Goal: Task Accomplishment & Management: Use online tool/utility

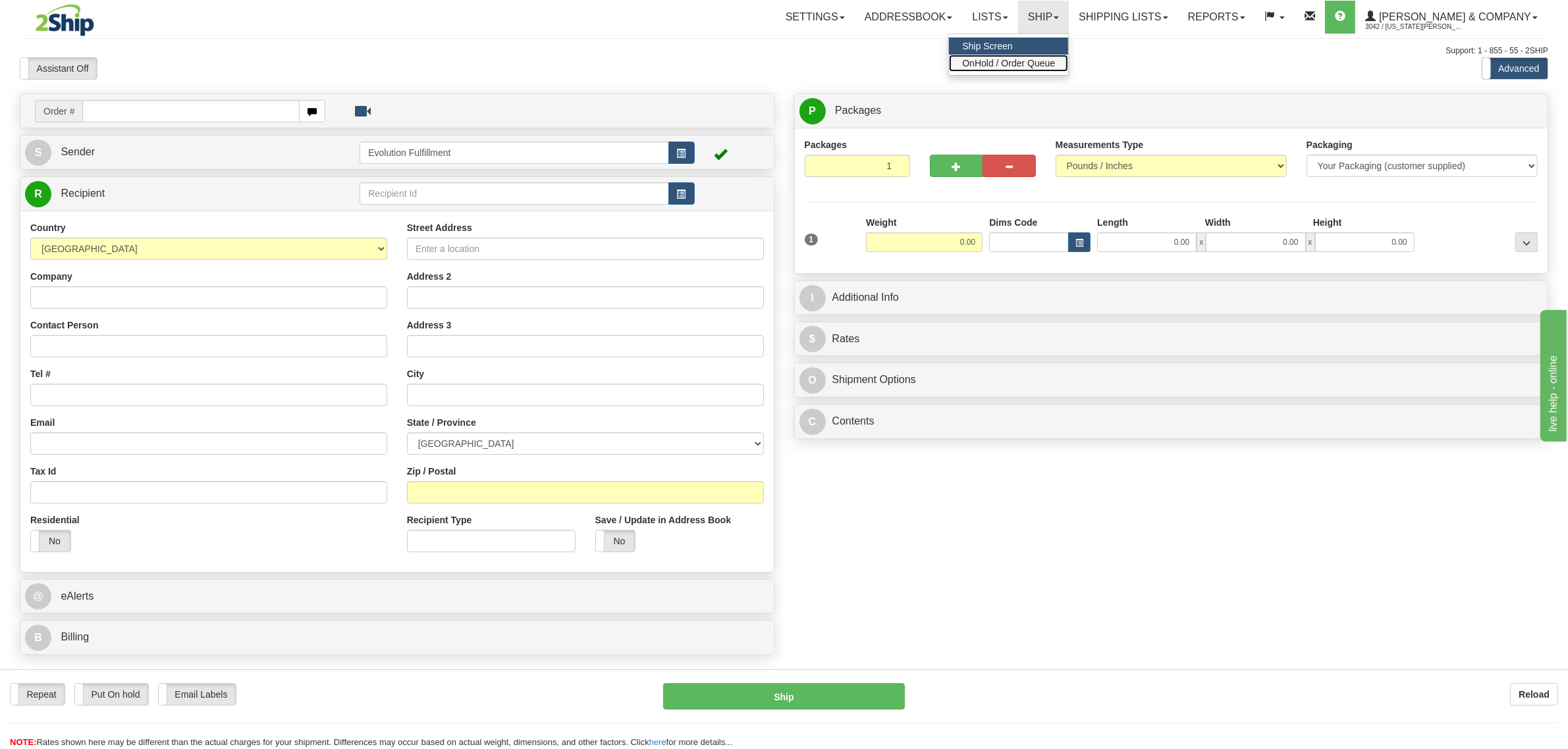
click at [1048, 66] on span "OnHold / Order Queue" at bounding box center [1008, 64] width 93 height 11
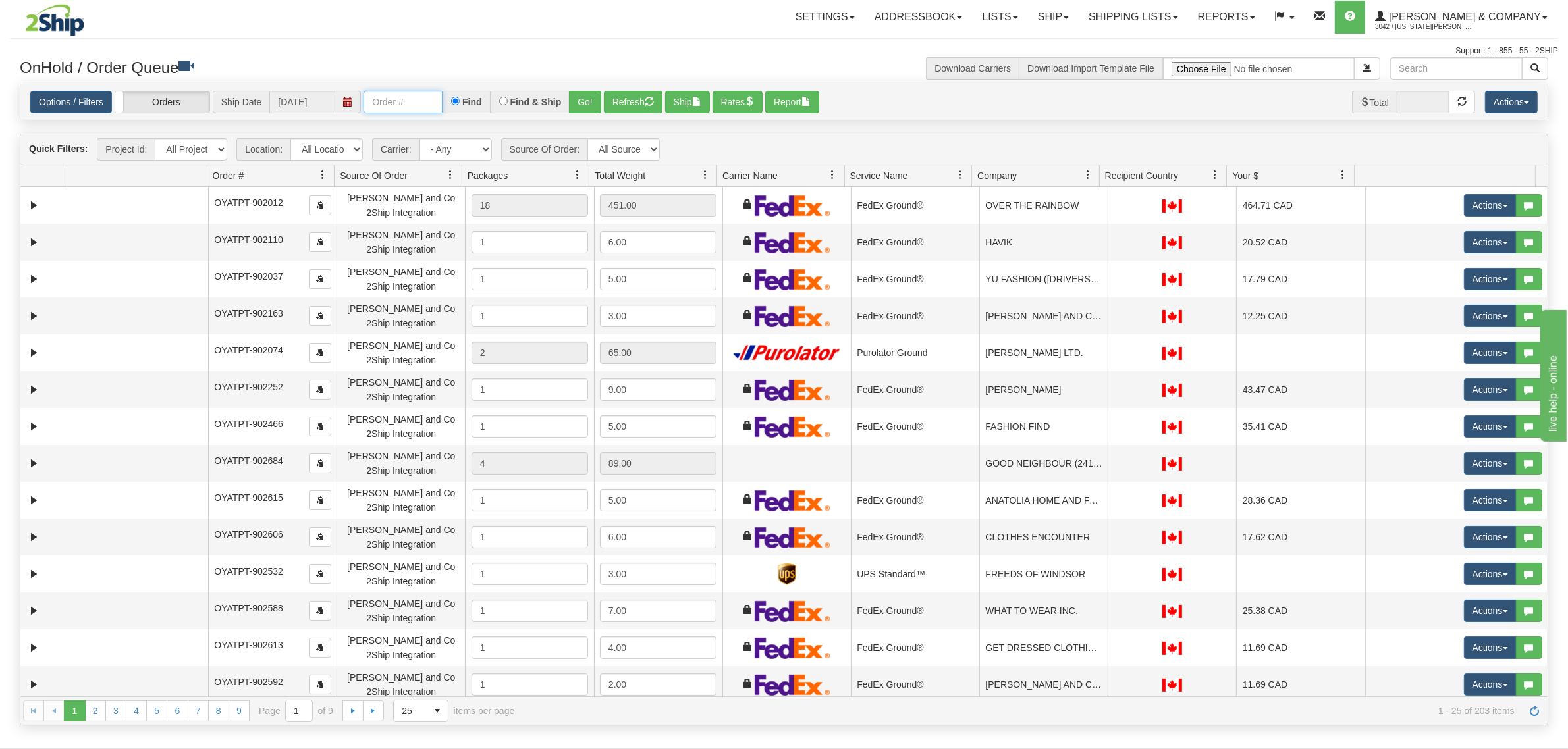
click at [392, 102] on input "text" at bounding box center [402, 102] width 79 height 23
type input "OYATPT-903434"
click at [570, 110] on div "Find & Ship" at bounding box center [531, 102] width 80 height 23
click at [577, 106] on button "Go!" at bounding box center [585, 102] width 33 height 23
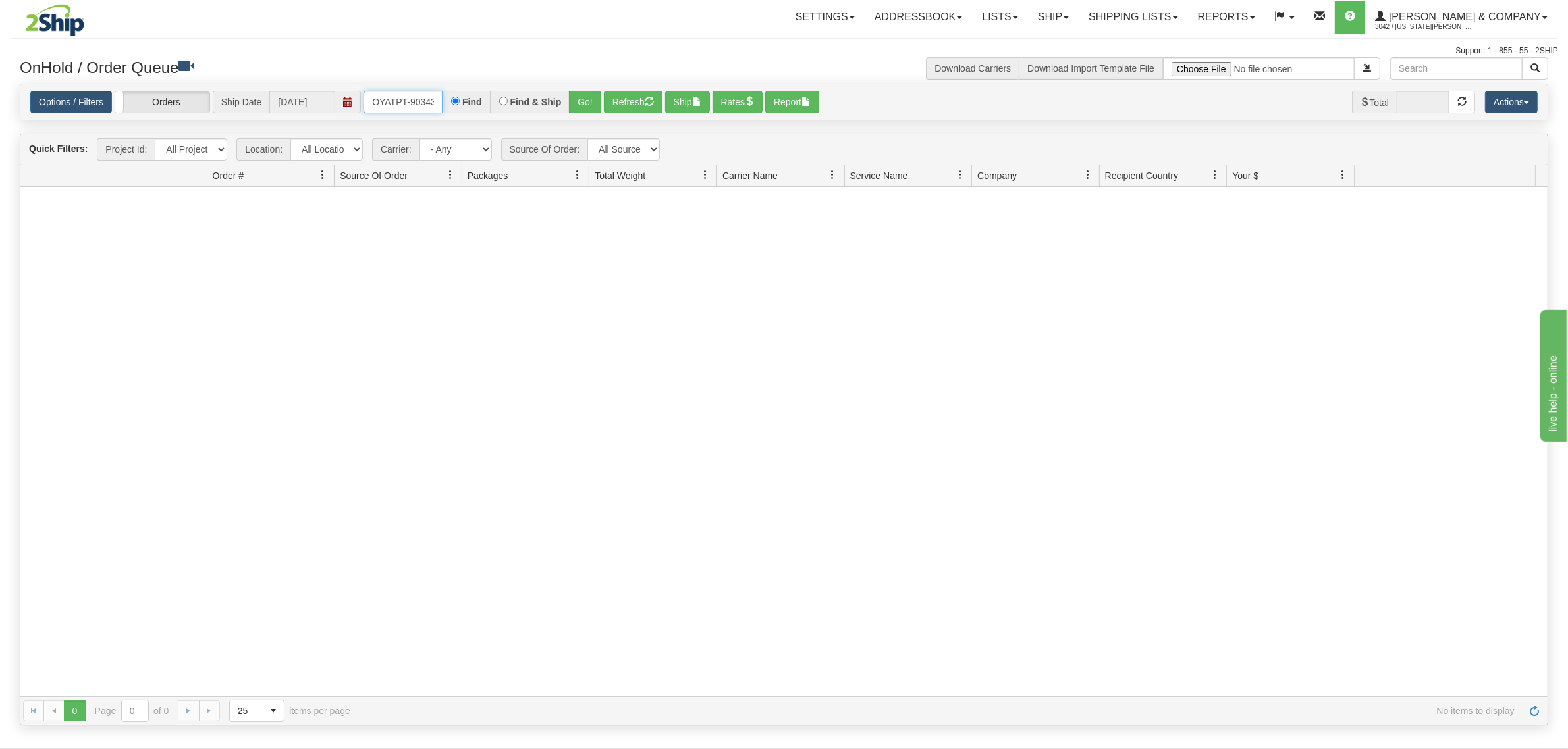
scroll to position [0, 7]
drag, startPoint x: 367, startPoint y: 103, endPoint x: 489, endPoint y: 105, distance: 122.0
click at [489, 105] on div "OYATPT-903434 Find Find & Ship Go!" at bounding box center [482, 102] width 238 height 23
click at [588, 93] on button "Go!" at bounding box center [585, 102] width 33 height 23
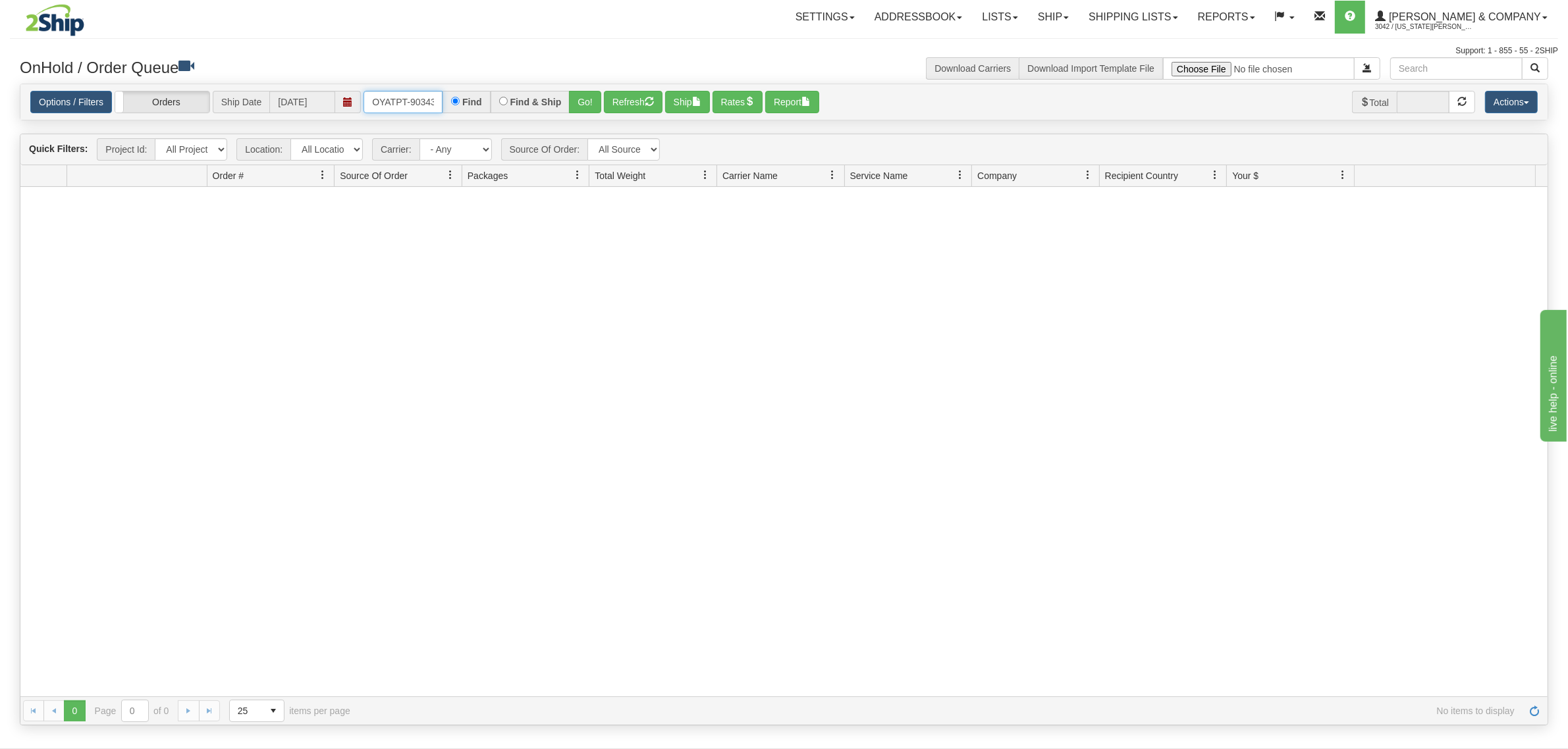
click at [422, 102] on input "OYATPT-903434" at bounding box center [402, 102] width 79 height 23
type input "O"
click at [1135, 15] on link "Shipping lists" at bounding box center [1133, 17] width 109 height 33
click at [1145, 59] on span "Search Shipment History" at bounding box center [1123, 64] width 102 height 11
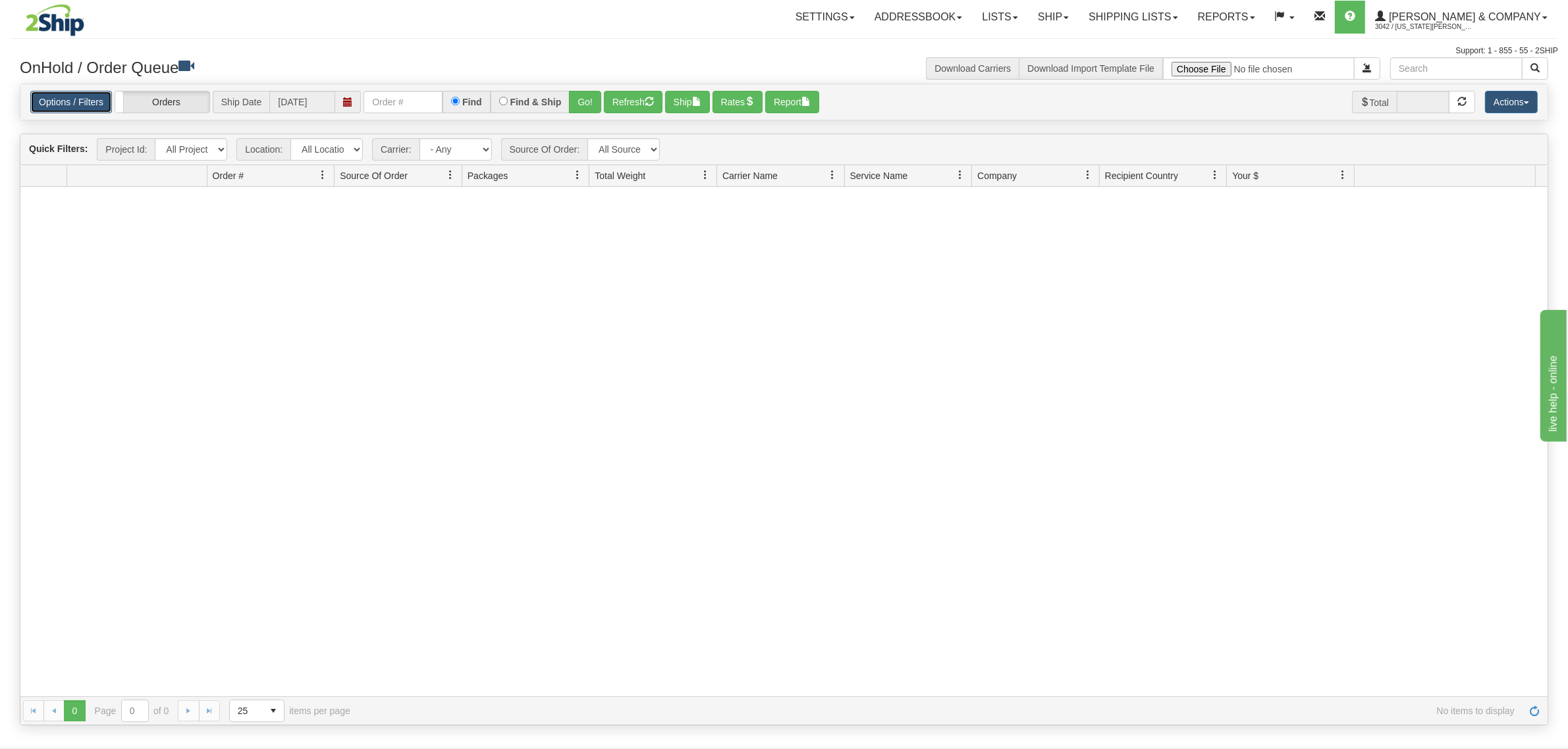
click at [93, 92] on link "Options / Filters" at bounding box center [71, 102] width 82 height 23
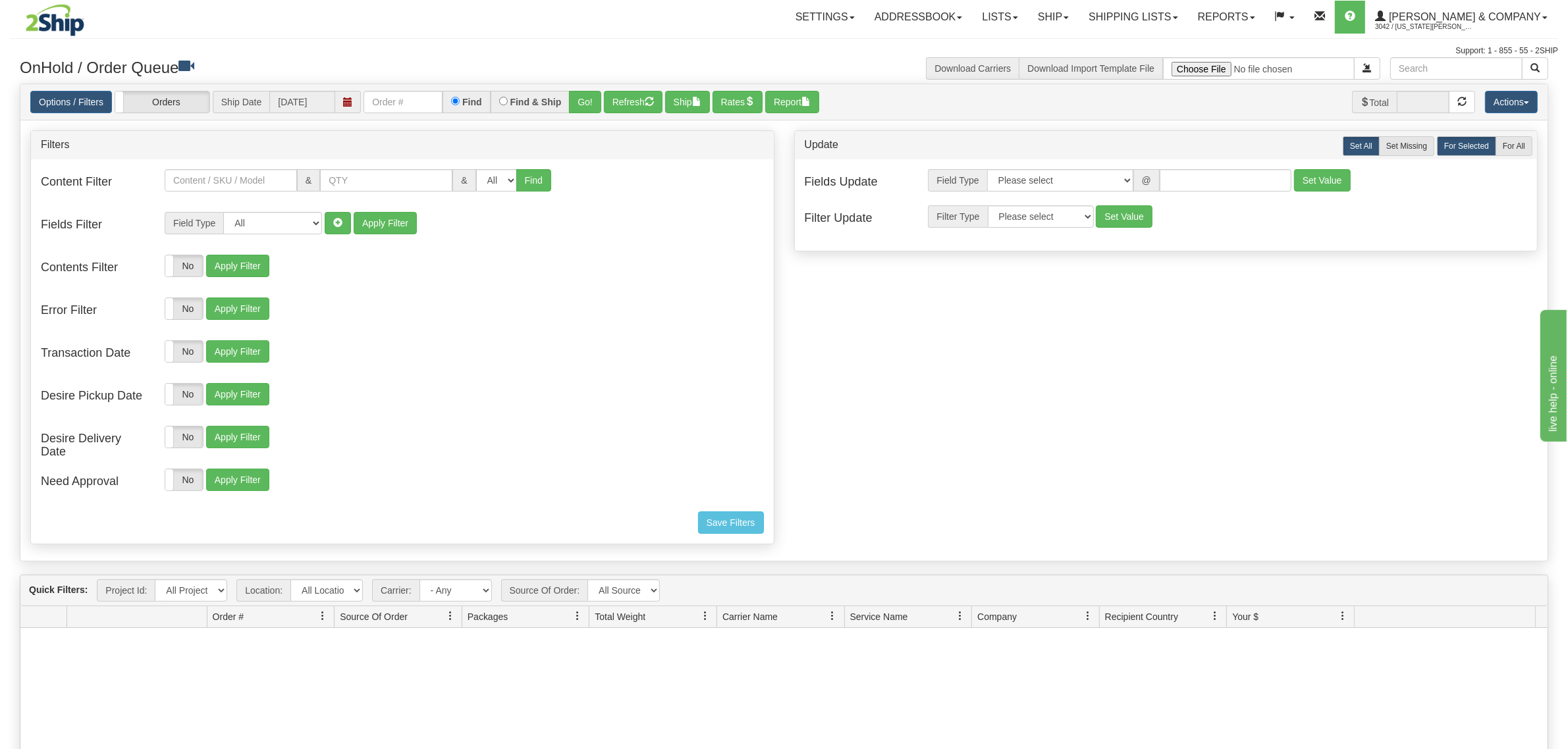
click at [1092, 57] on span "Download Import Template File" at bounding box center [1090, 68] width 144 height 23
click at [1180, 20] on link "Shipping lists" at bounding box center [1133, 17] width 109 height 33
click at [754, 44] on div "Toggle navigation Settings Shipping Preferences Fields Preferences New Recipien…" at bounding box center [784, 28] width 1548 height 57
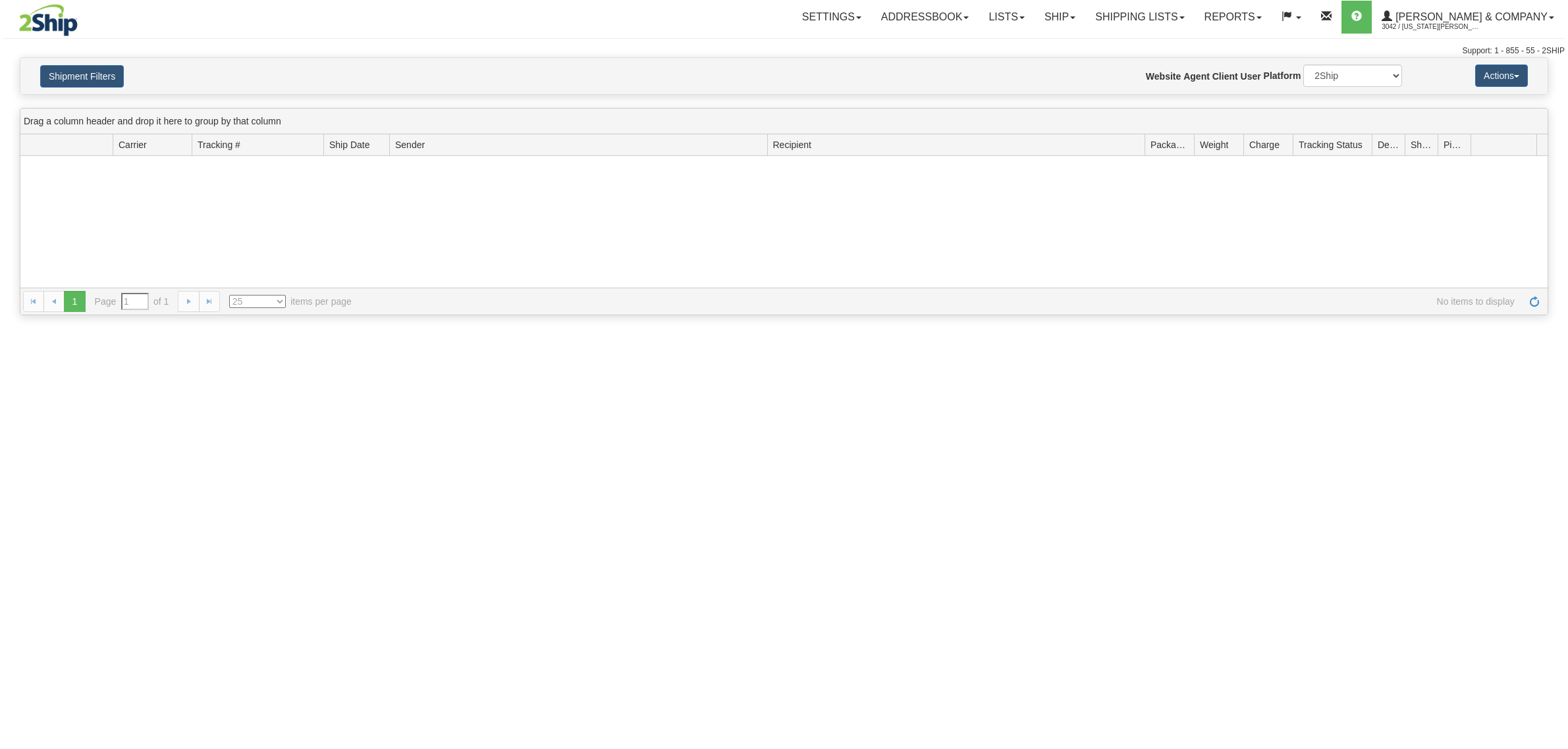
type input "From [DATE] To [DATE]"
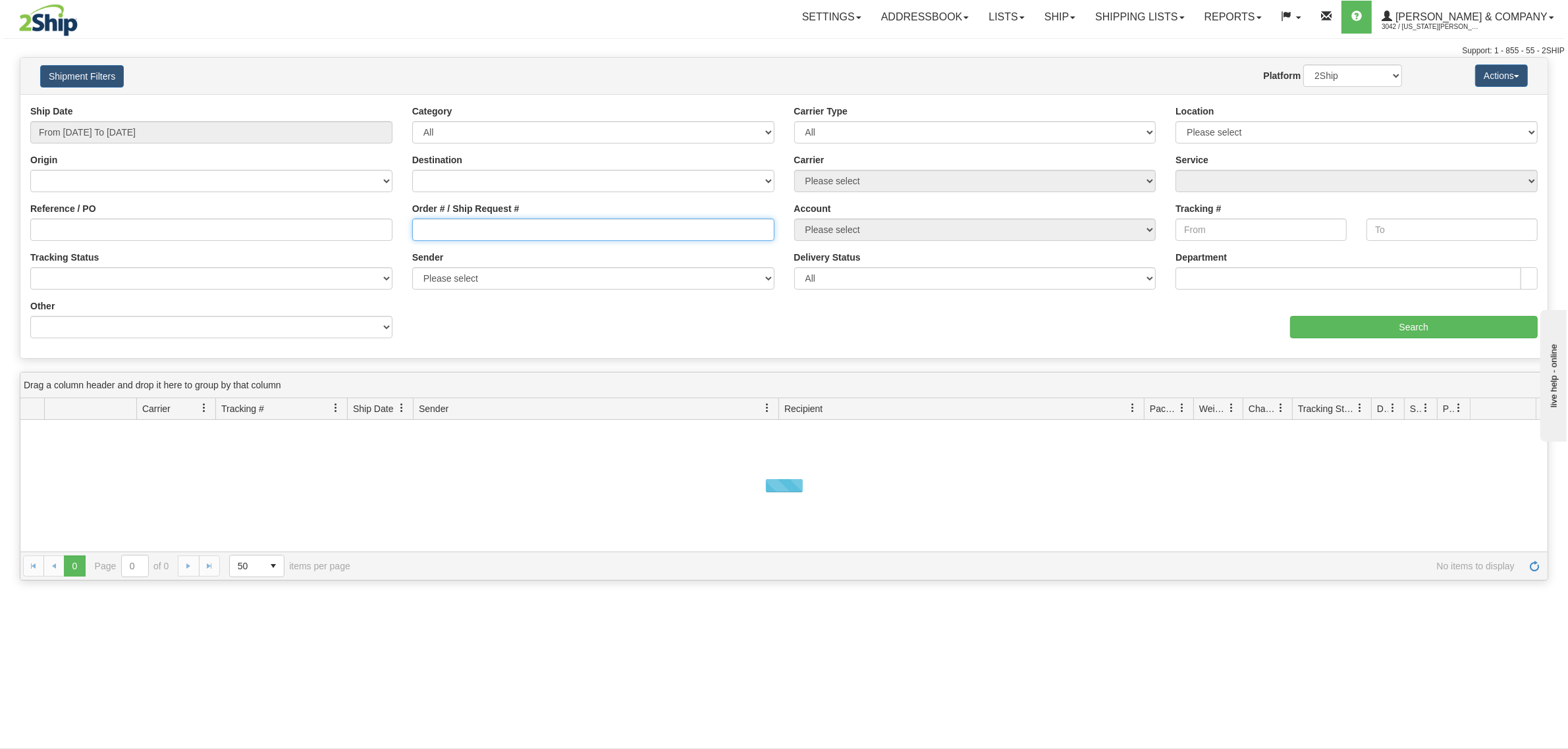
click at [451, 233] on input "Order # / Ship Request #" at bounding box center [593, 230] width 362 height 23
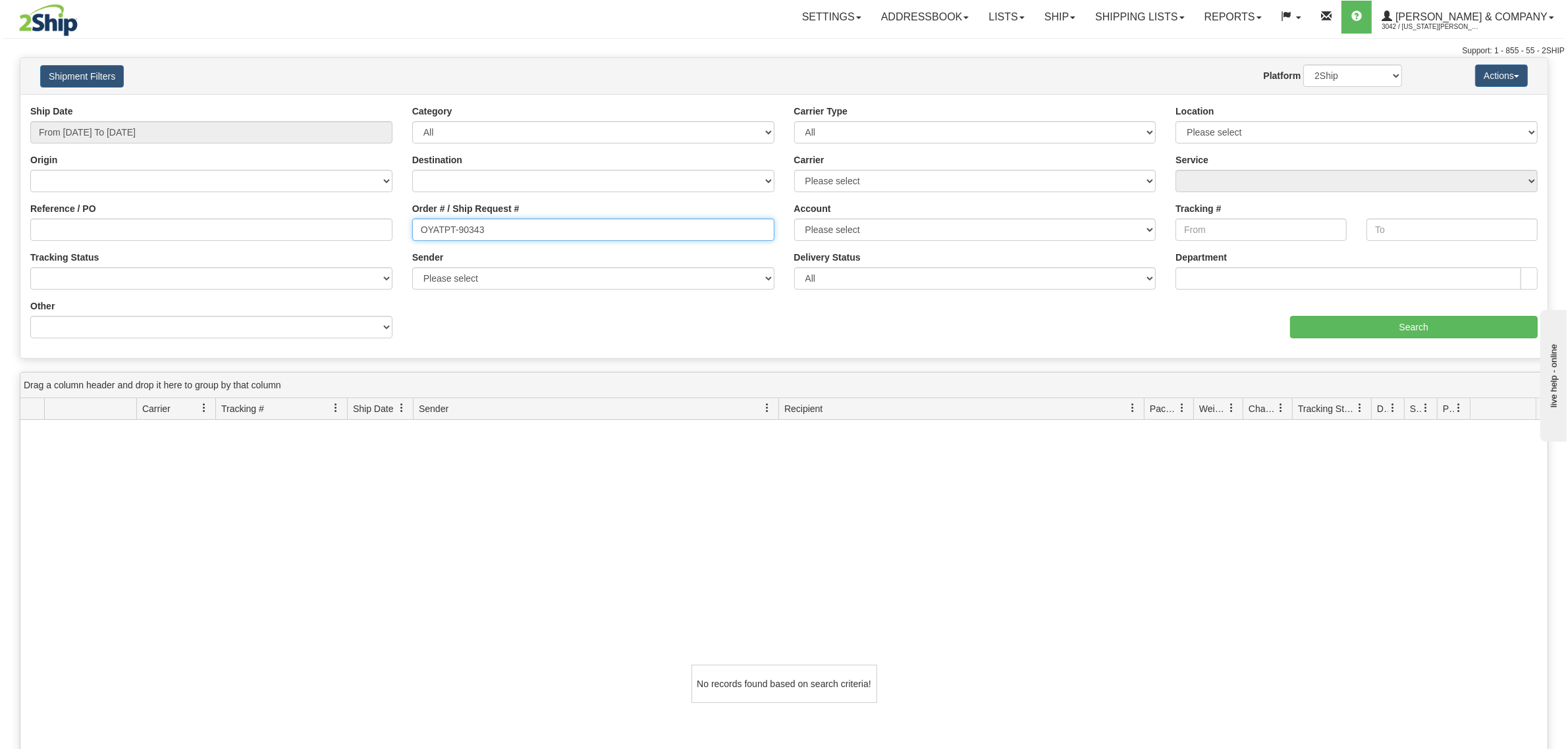
type input "OYATPT-903434"
click at [1328, 326] on input "Search" at bounding box center [1414, 327] width 248 height 23
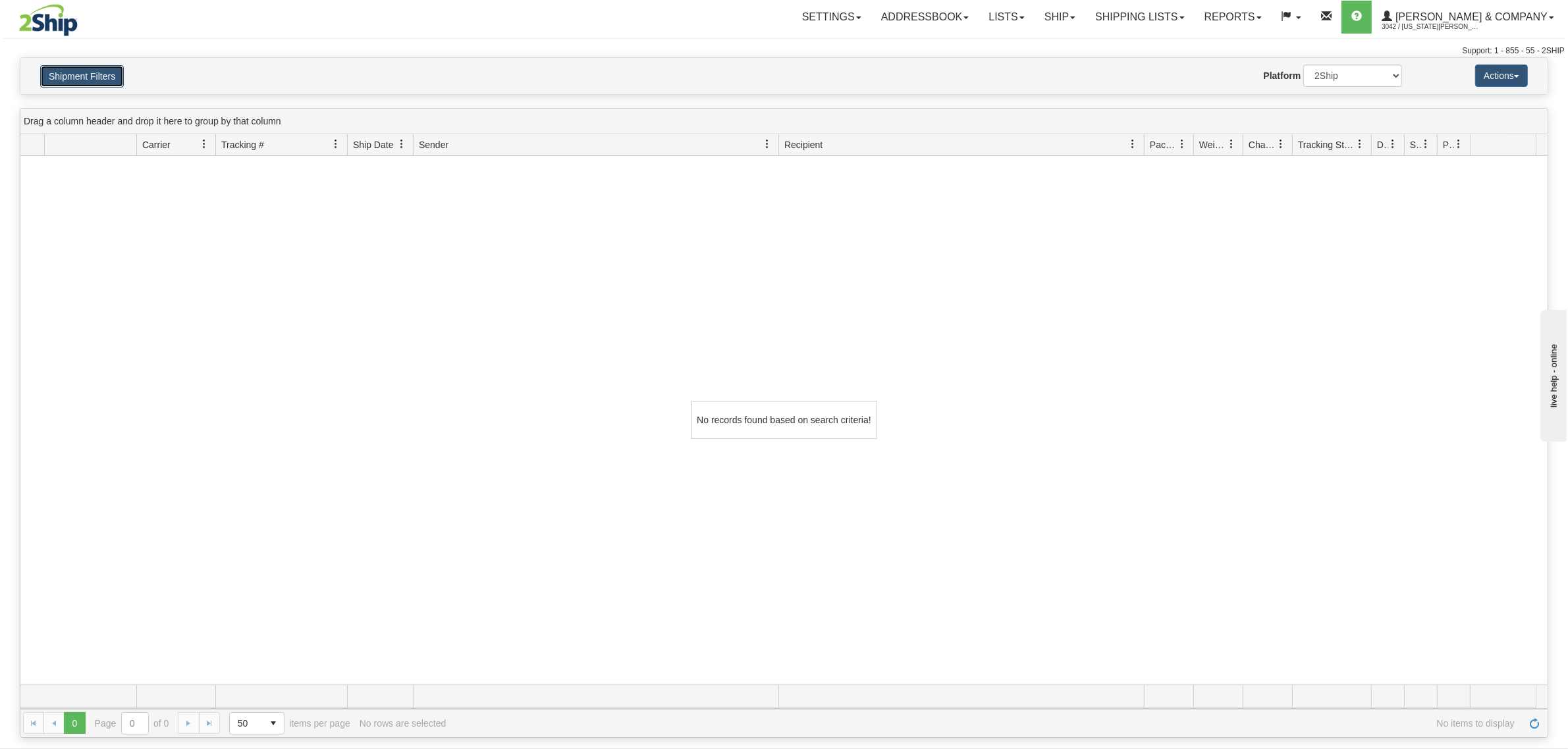
click at [91, 65] on button "Shipment Filters" at bounding box center [82, 76] width 84 height 23
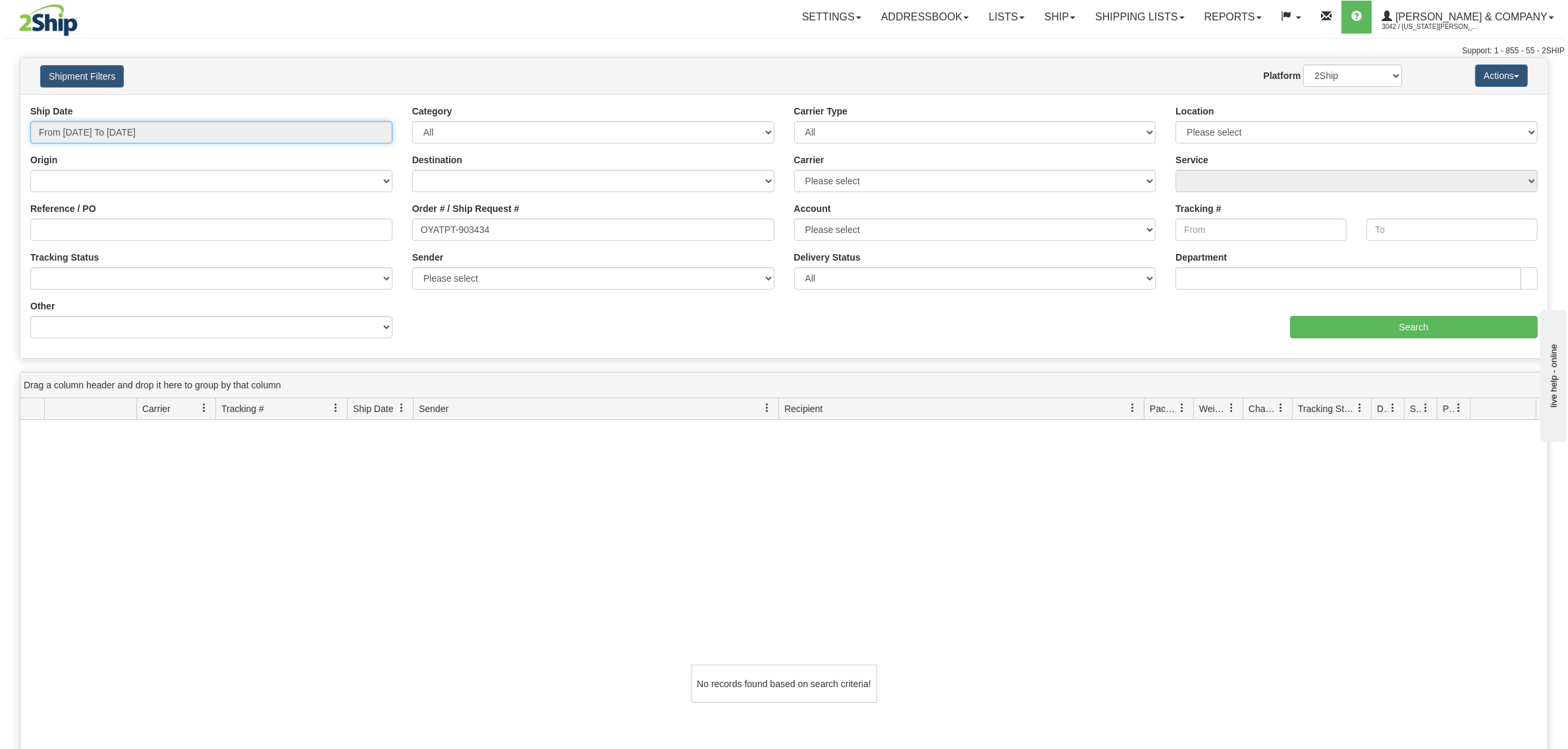
click at [147, 139] on input "From 09/10/2025 To 09/11/2025" at bounding box center [211, 132] width 362 height 23
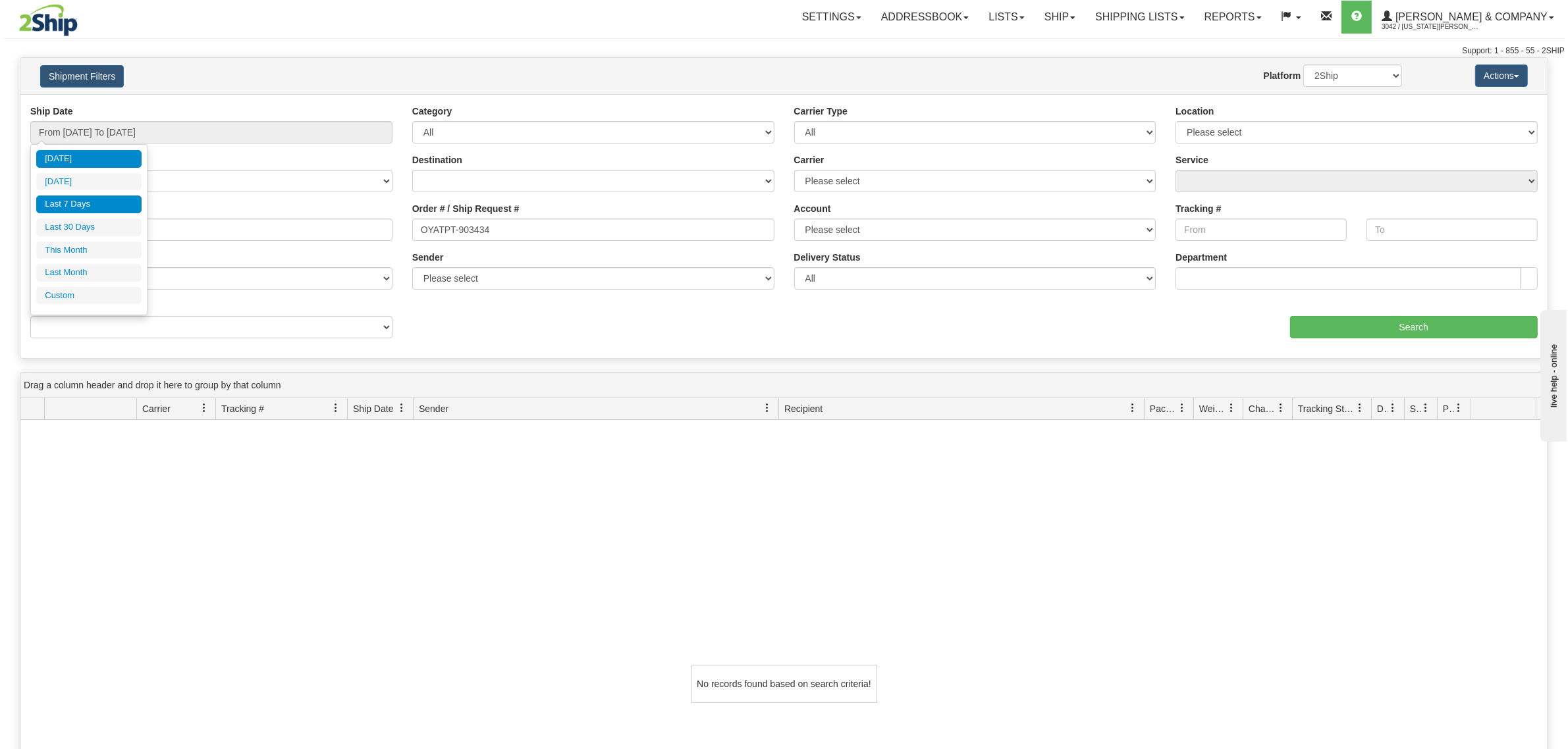
click at [94, 209] on li "Last 7 Days" at bounding box center [89, 204] width 105 height 18
type input "From 09/05/2025 To 09/11/2025"
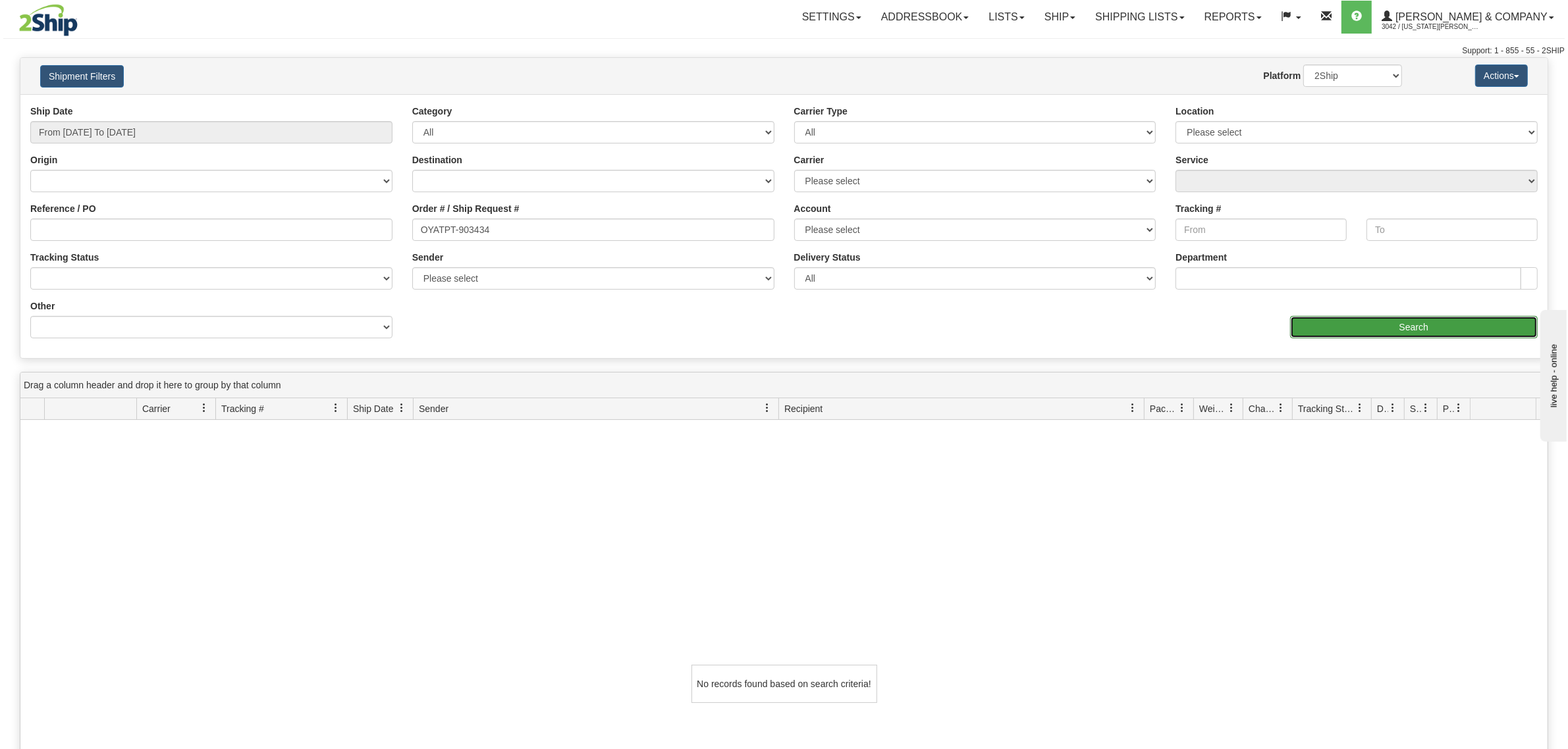
click at [1308, 330] on input "Search" at bounding box center [1414, 327] width 248 height 23
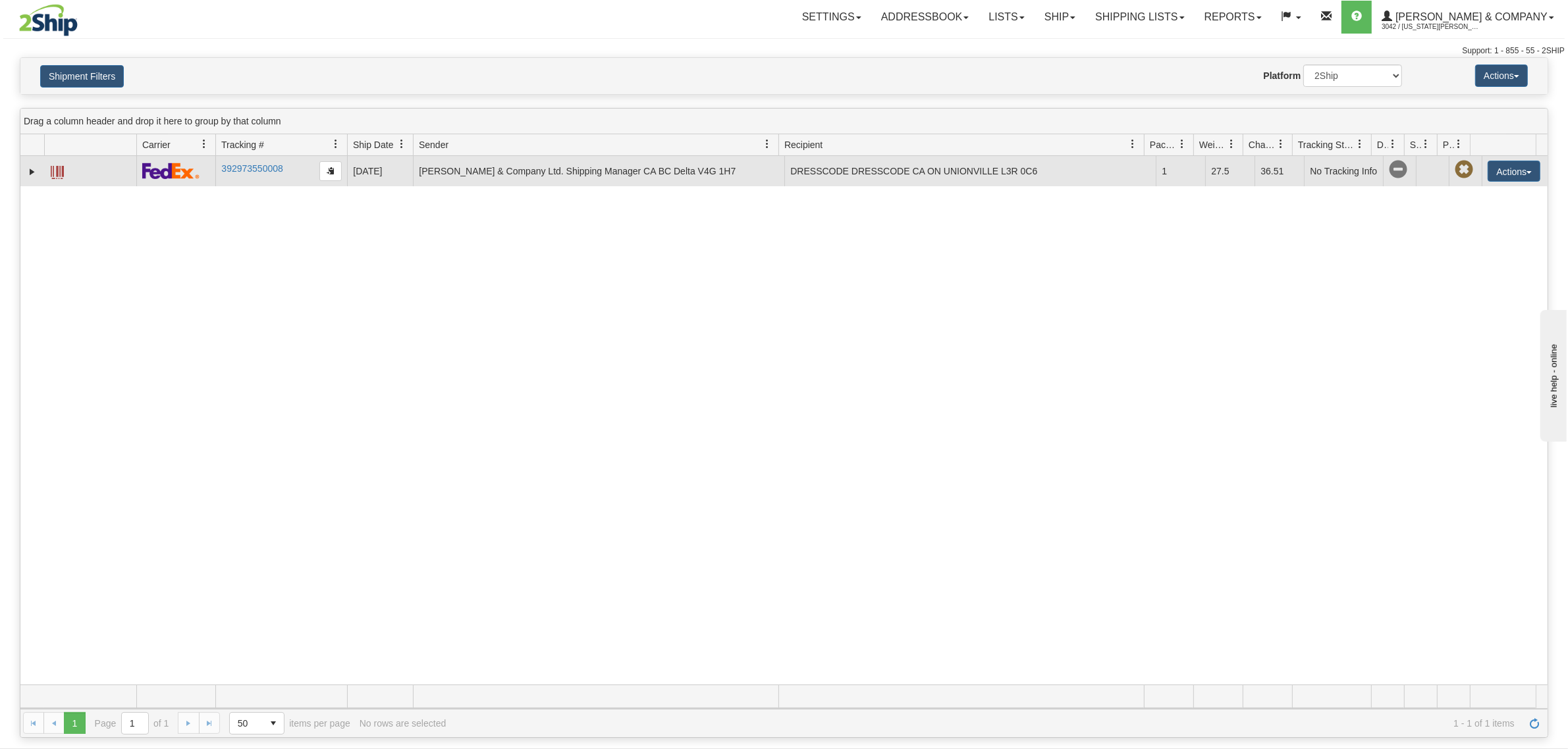
click at [58, 176] on span at bounding box center [57, 172] width 13 height 13
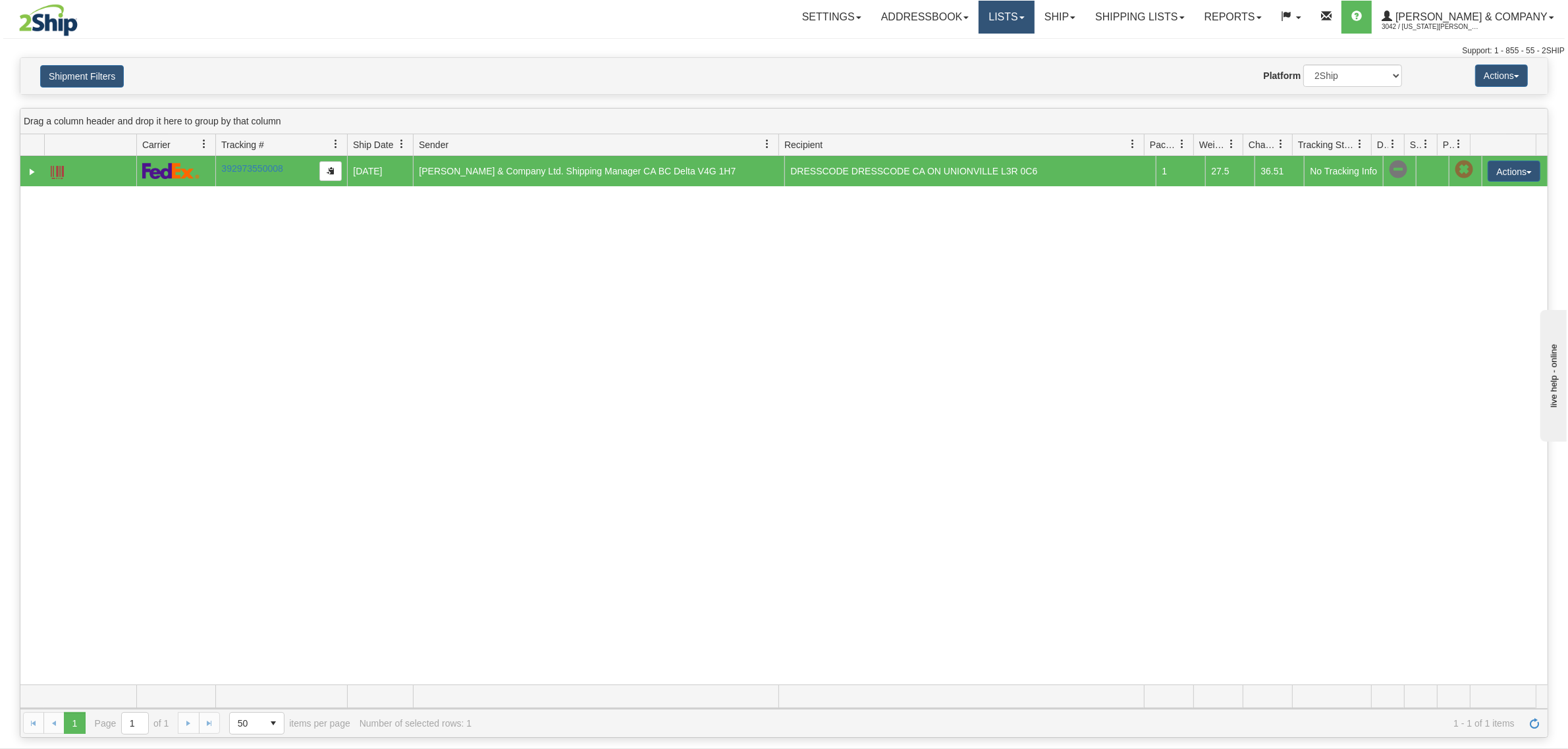
click at [1034, 14] on link "Lists" at bounding box center [1006, 17] width 55 height 33
click at [1085, 14] on link "Ship" at bounding box center [1060, 17] width 51 height 33
click at [1071, 67] on span "OnHold / Order Queue" at bounding box center [1025, 64] width 93 height 11
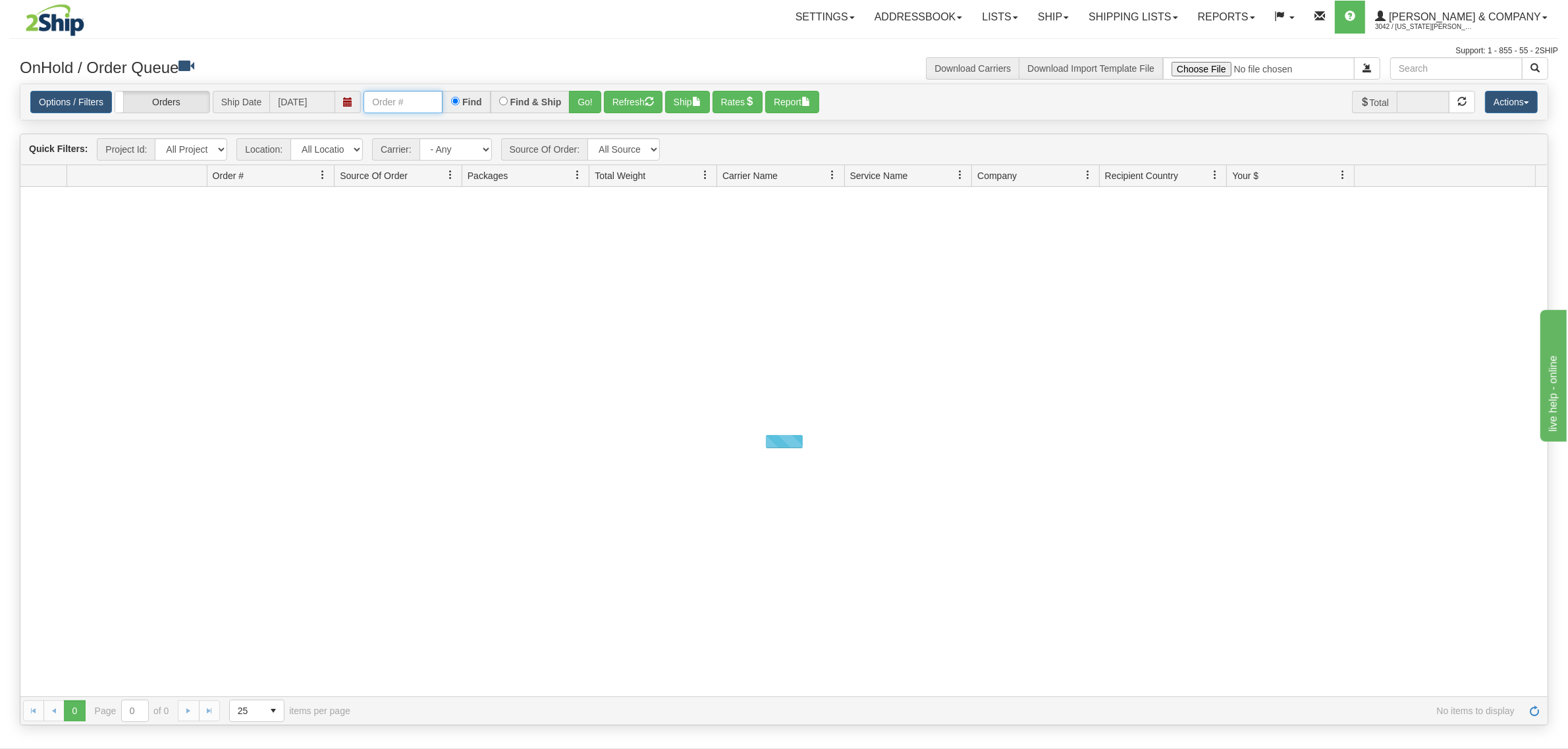
click at [397, 99] on input "text" at bounding box center [402, 102] width 79 height 23
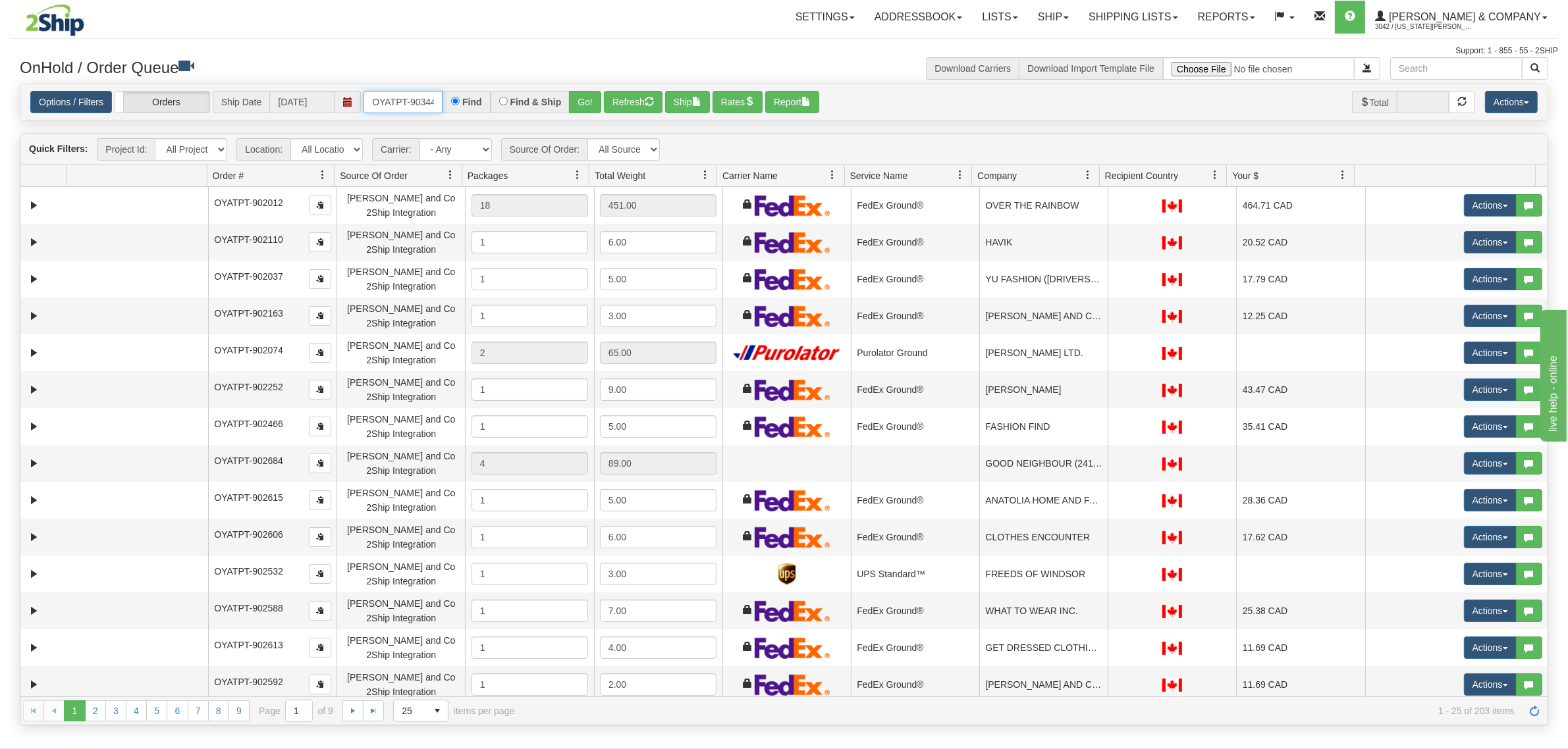
type input "OYATPT-903445"
click at [585, 103] on button "Go!" at bounding box center [585, 102] width 33 height 23
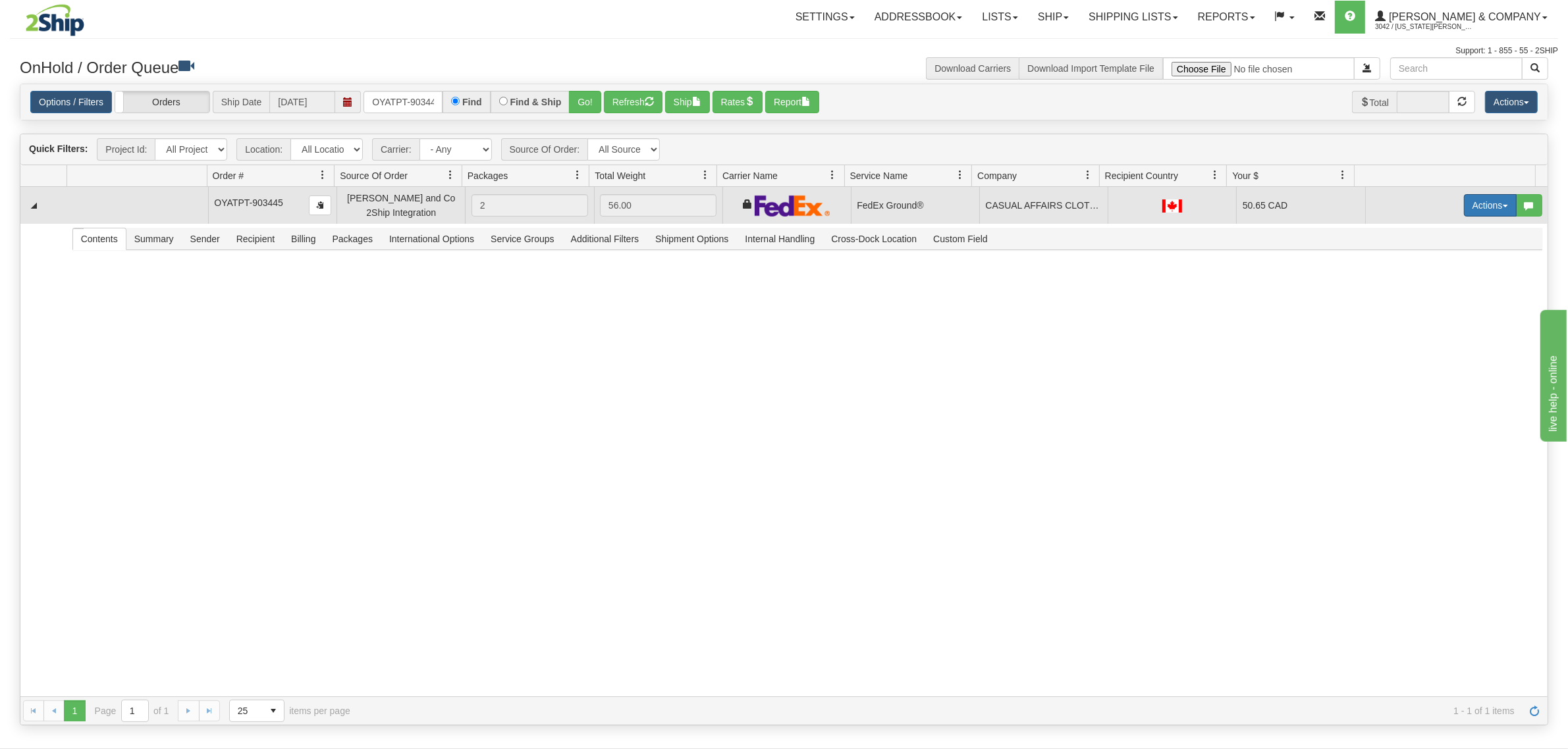
click at [1464, 201] on button "Actions" at bounding box center [1490, 205] width 53 height 23
click at [1424, 283] on span "Ship" at bounding box center [1437, 281] width 27 height 11
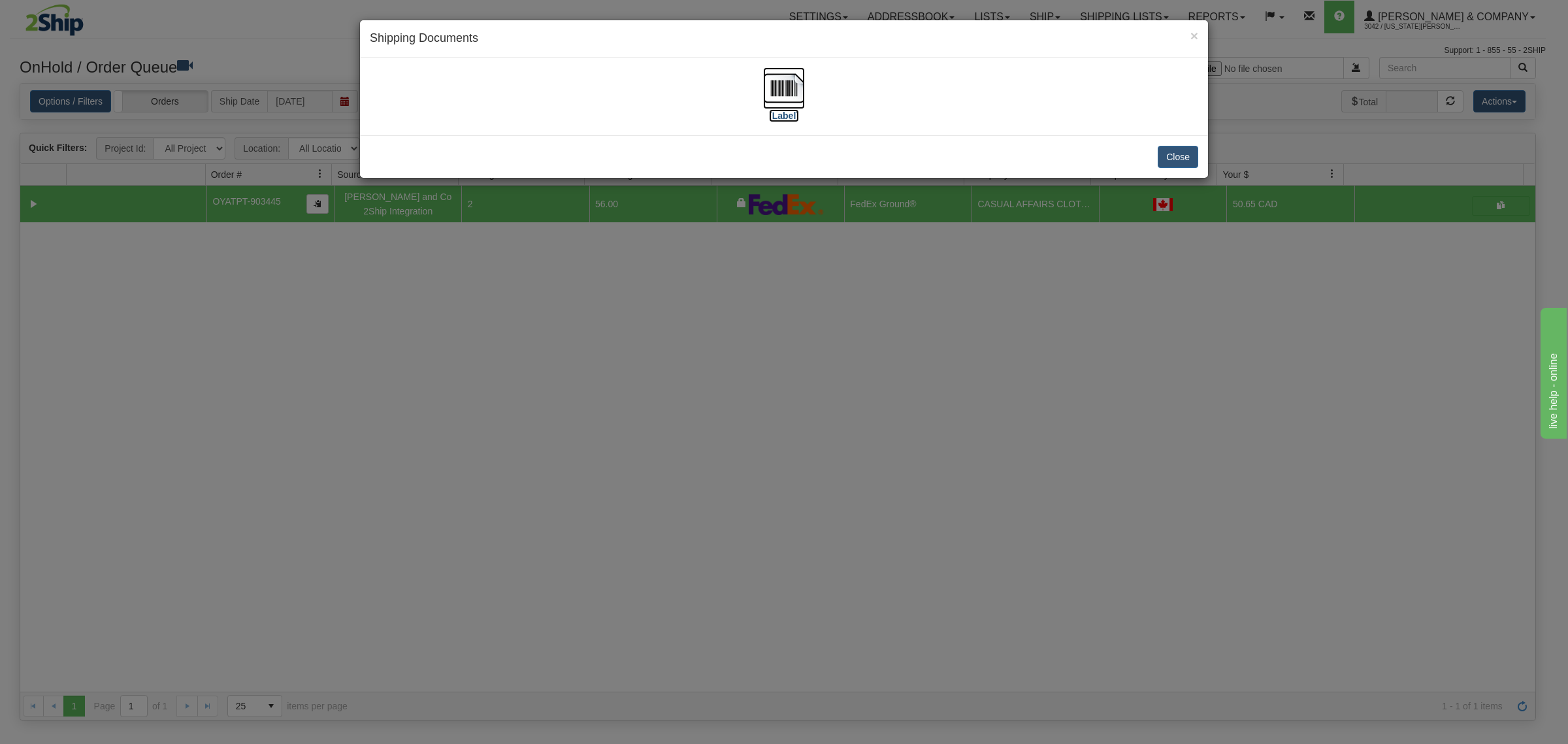
click at [784, 78] on img at bounding box center [784, 88] width 41 height 41
click at [1178, 158] on button "Close" at bounding box center [1178, 157] width 41 height 23
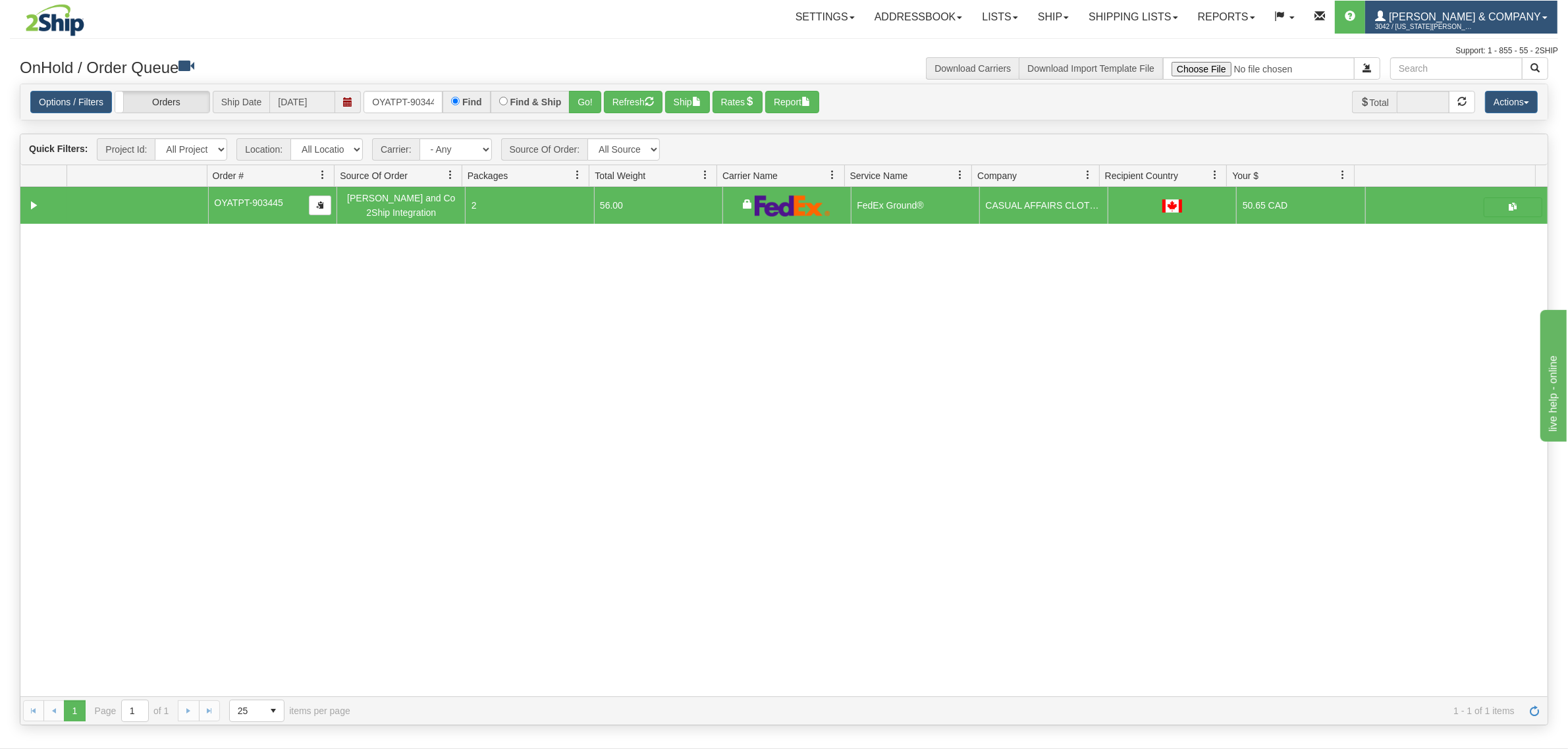
click at [1485, 20] on span "Yates & Company" at bounding box center [1463, 16] width 155 height 11
click at [1473, 77] on span "LOG OUT" at bounding box center [1469, 81] width 42 height 11
